Goal: Task Accomplishment & Management: Use online tool/utility

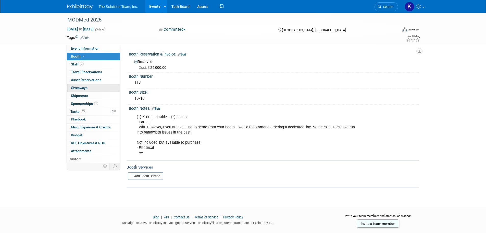
click at [90, 90] on link "0 Giveaways 0" at bounding box center [93, 88] width 53 height 8
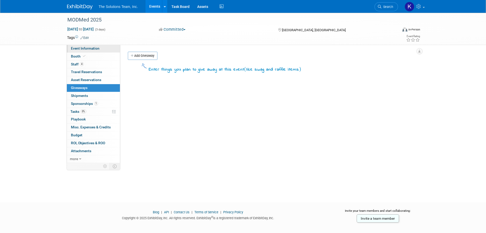
click at [86, 50] on span "Event Information" at bounding box center [85, 48] width 29 height 4
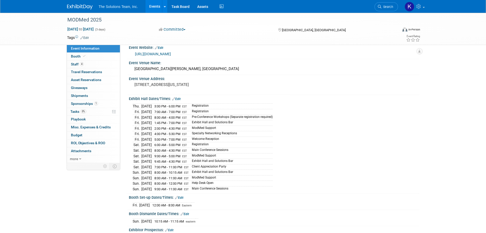
scroll to position [5, 0]
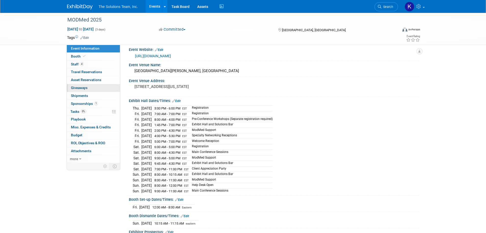
click at [89, 86] on link "0 Giveaways 0" at bounding box center [93, 88] width 53 height 8
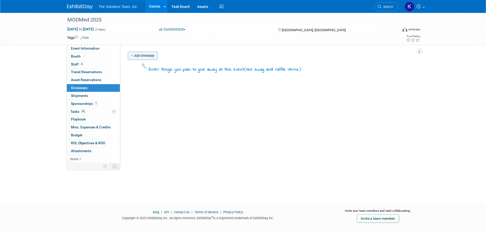
click at [143, 57] on link "Add Giveaway" at bounding box center [143, 56] width 30 height 8
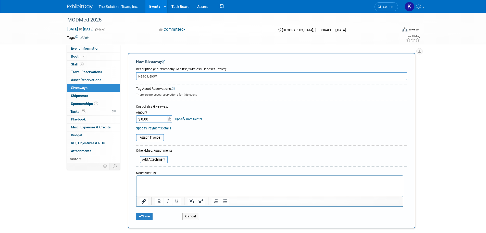
type input "Read Below"
click at [148, 174] on div "Notes/Details:" at bounding box center [270, 171] width 268 height 7
click at [147, 178] on p "Rich Text Area. Press ALT-0 for help." at bounding box center [269, 180] width 261 height 5
drag, startPoint x: 147, startPoint y: 177, endPoint x: 155, endPoint y: 188, distance: 13.2
click at [155, 183] on html at bounding box center [269, 179] width 267 height 7
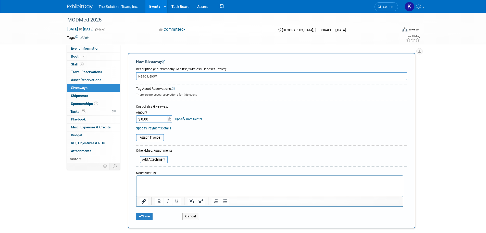
paste body "Rich Text Area. Press ALT-0 for help."
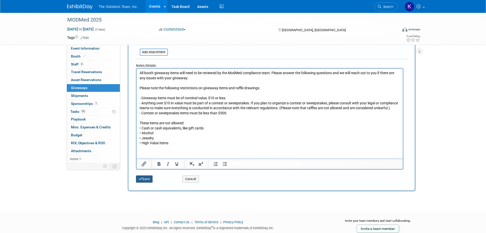
click at [141, 182] on button "Save" at bounding box center [144, 178] width 17 height 7
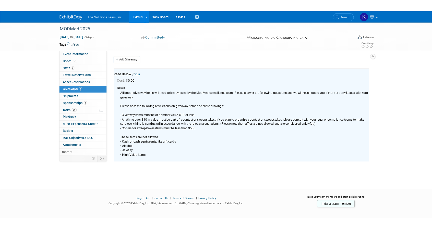
scroll to position [0, 0]
